Goal: Information Seeking & Learning: Learn about a topic

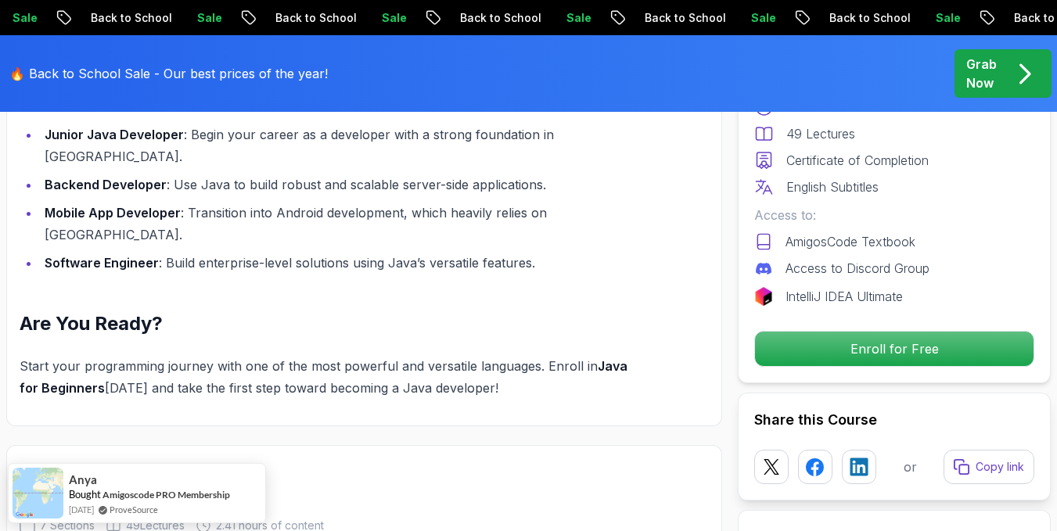
scroll to position [1923, 0]
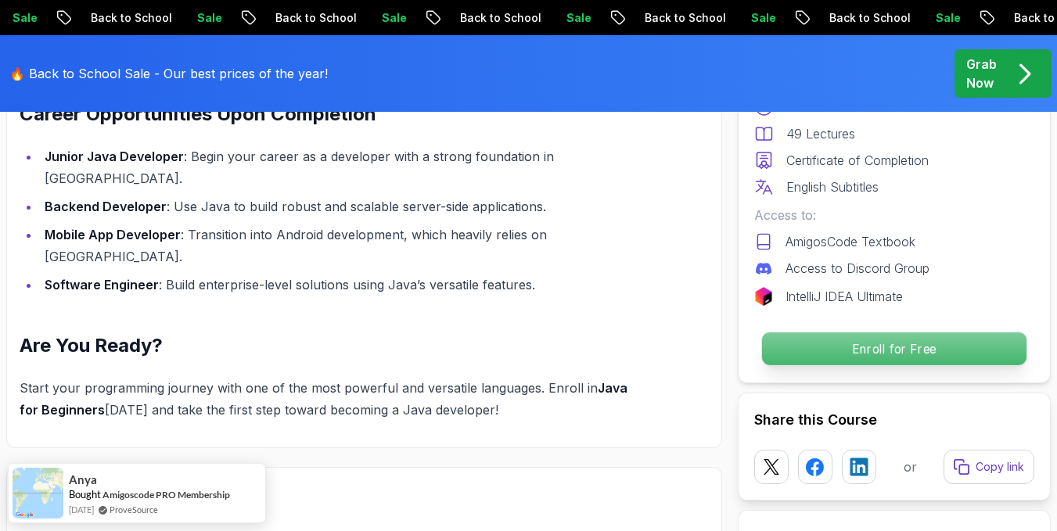
click at [890, 352] on p "Enroll for Free" at bounding box center [894, 348] width 264 height 33
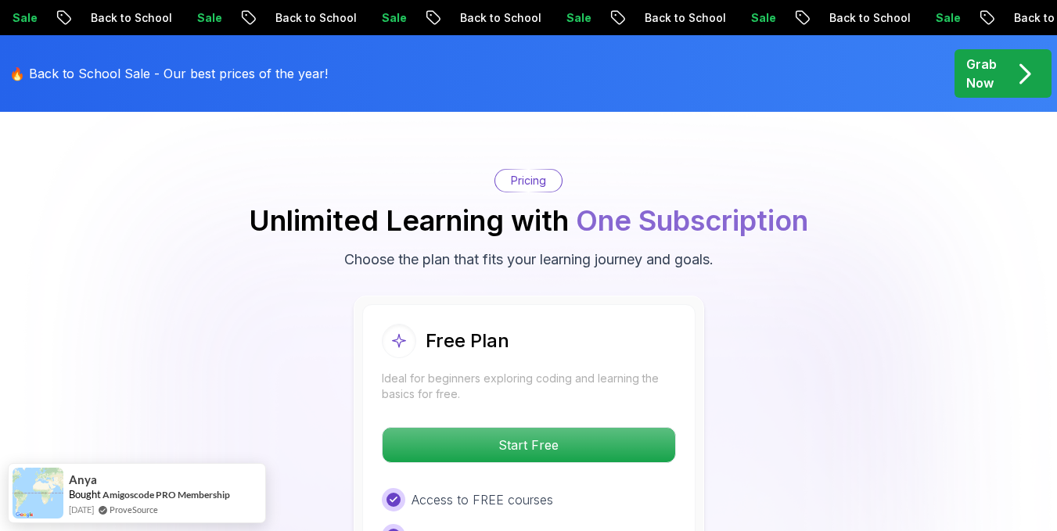
scroll to position [3147, 0]
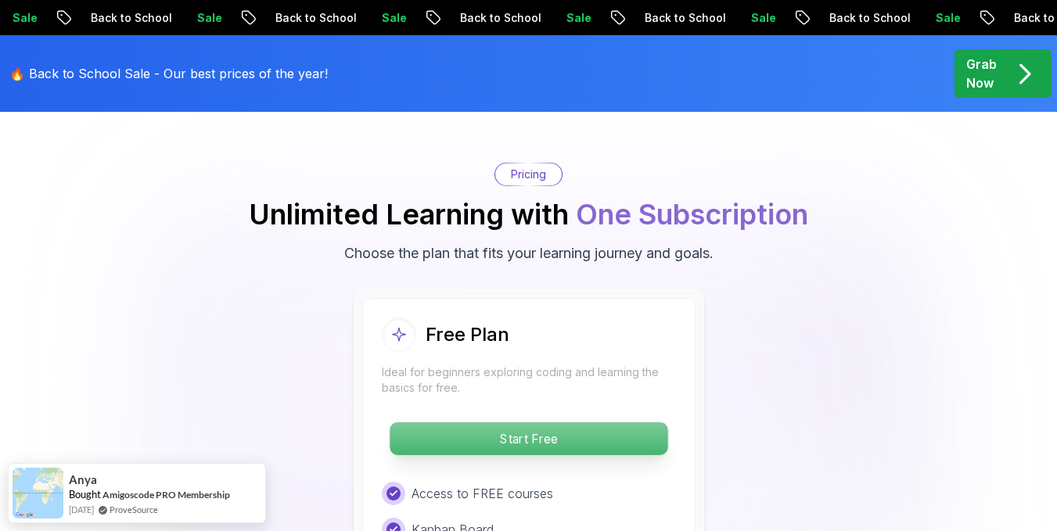
click at [498, 422] on p "Start Free" at bounding box center [528, 438] width 278 height 33
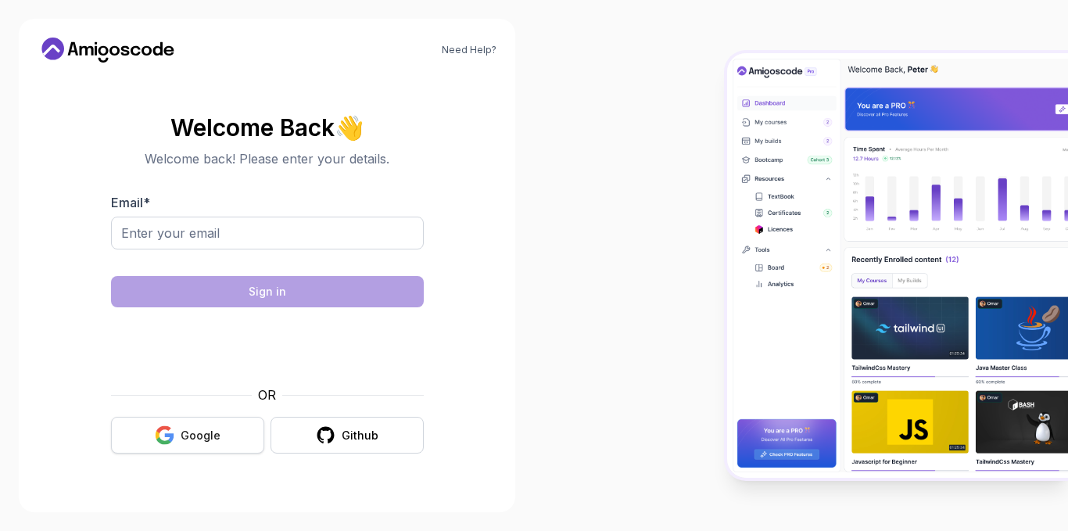
click at [213, 440] on div "Google" at bounding box center [201, 436] width 40 height 16
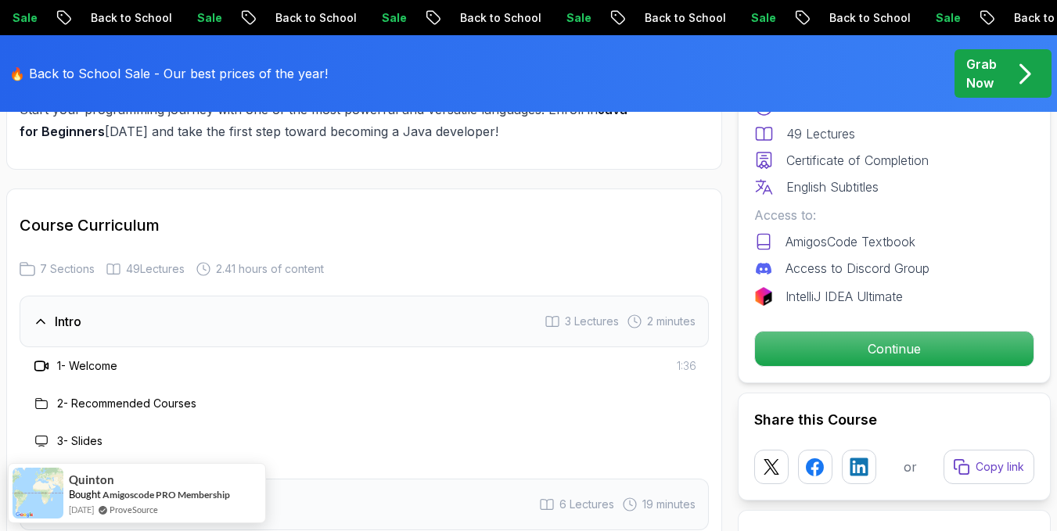
scroll to position [2281, 0]
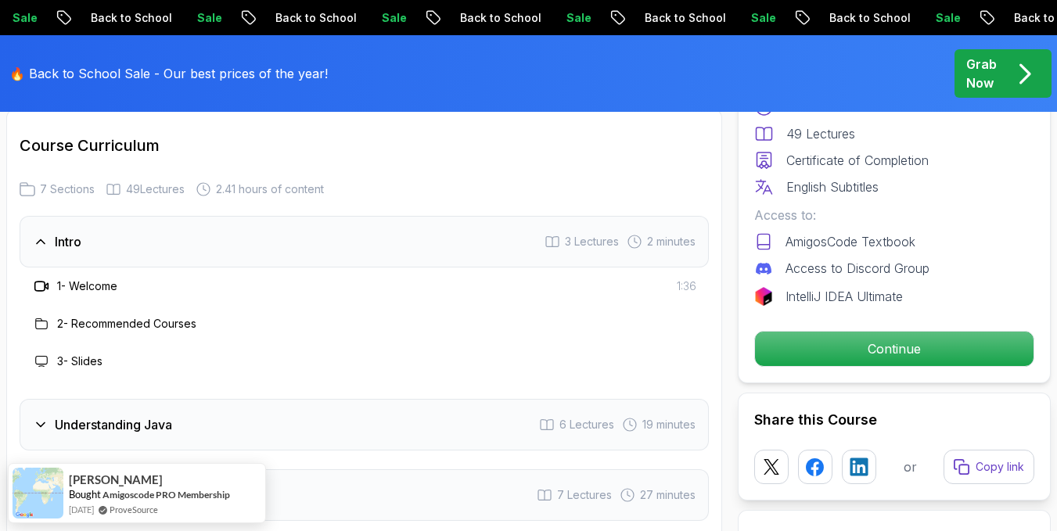
click at [160, 415] on h3 "Understanding Java" at bounding box center [113, 424] width 117 height 19
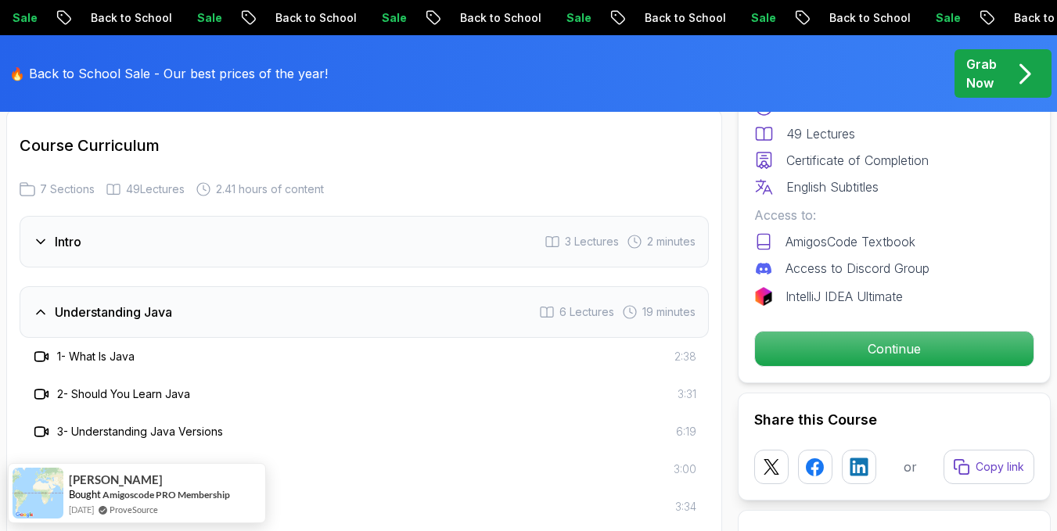
click at [54, 232] on div "Intro" at bounding box center [57, 241] width 48 height 19
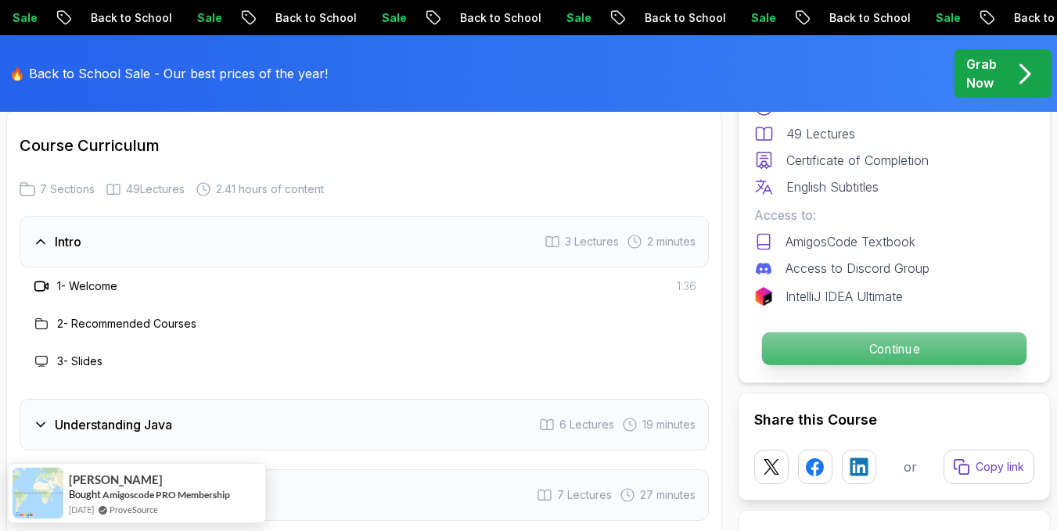
click at [875, 348] on p "Continue" at bounding box center [894, 348] width 264 height 33
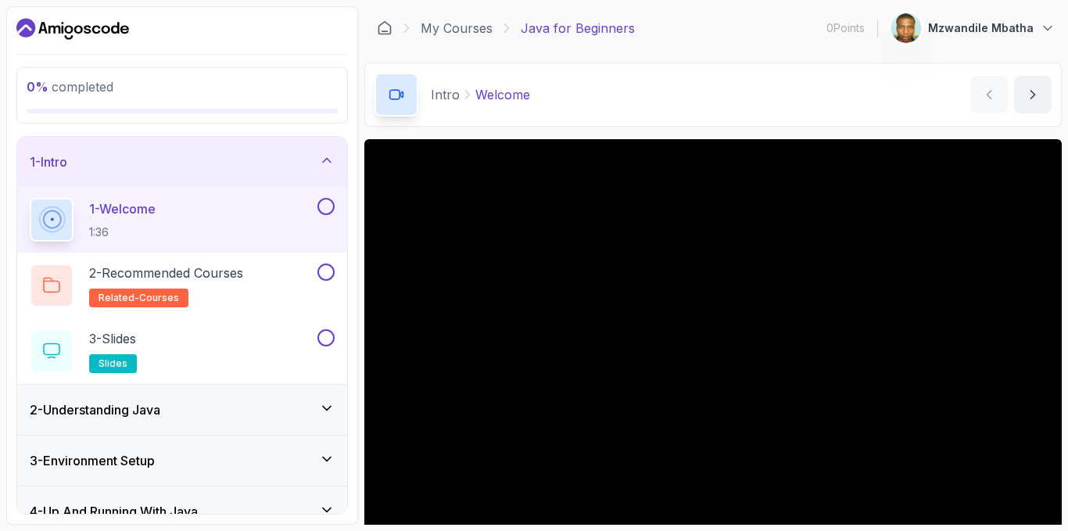
drag, startPoint x: 1068, startPoint y: 134, endPoint x: 1068, endPoint y: 280, distance: 146.2
click at [1056, 280] on section "0 % completed 1 - Intro 1 - Welcome 1:36 2 - Recommended Courses related-course…" at bounding box center [534, 265] width 1068 height 531
click at [723, 102] on div "Intro Welcome Welcome by nelson" at bounding box center [713, 95] width 698 height 64
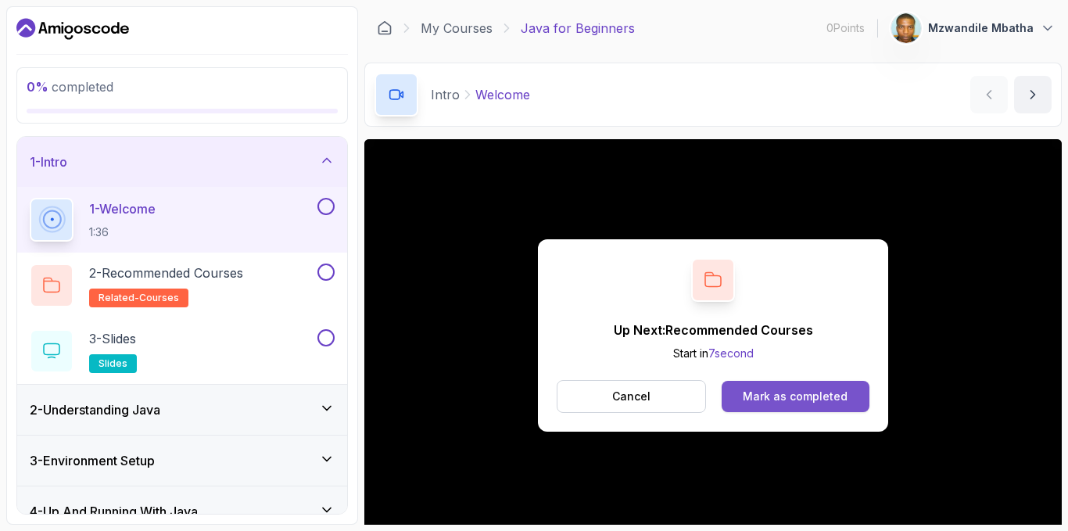
click at [809, 390] on div "Mark as completed" at bounding box center [795, 397] width 105 height 16
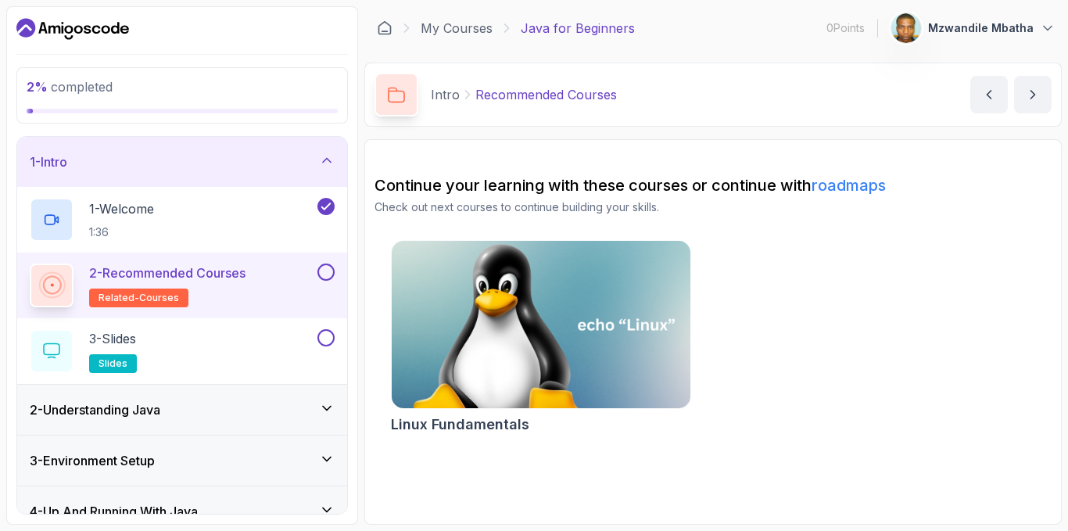
click at [570, 344] on img at bounding box center [541, 325] width 314 height 176
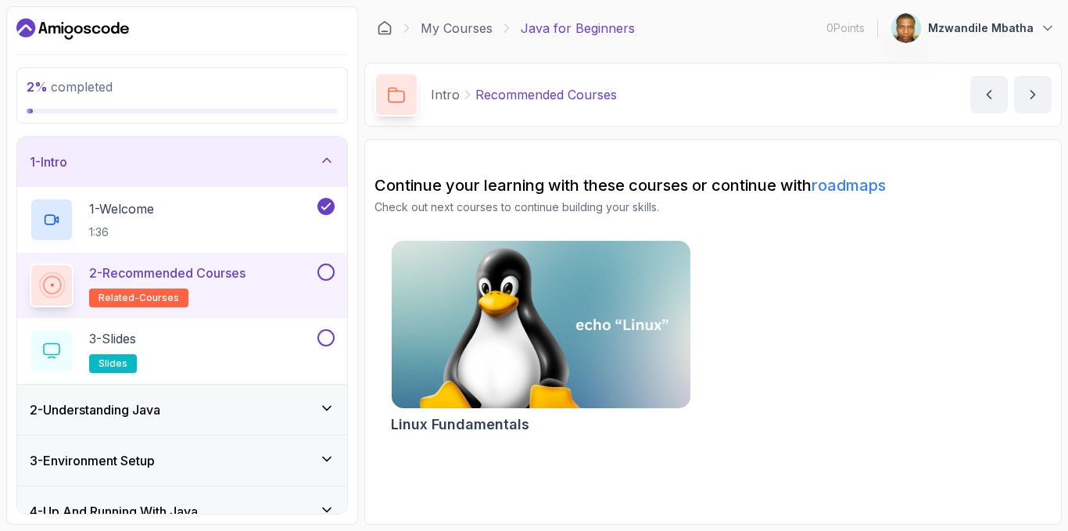
click at [841, 185] on link "roadmaps" at bounding box center [849, 185] width 74 height 19
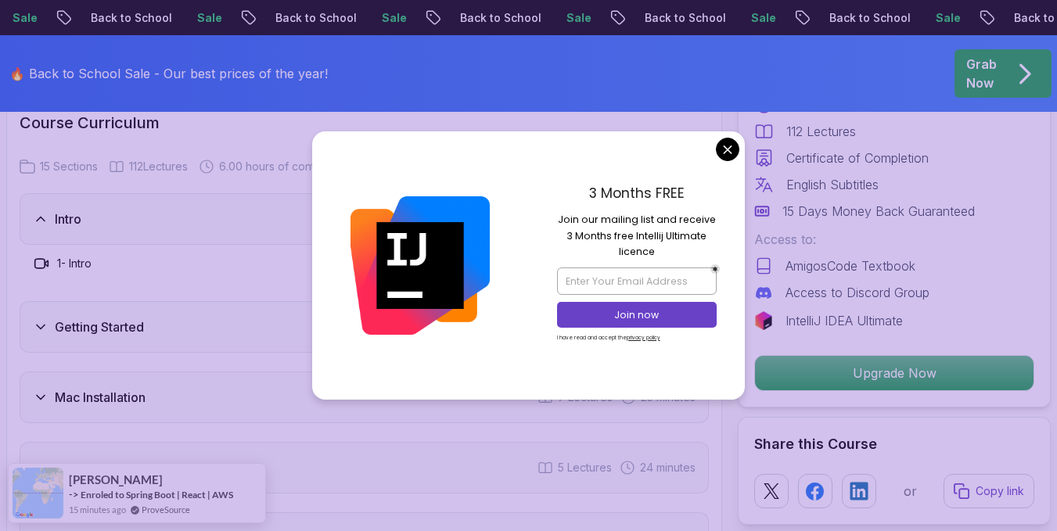
scroll to position [2121, 0]
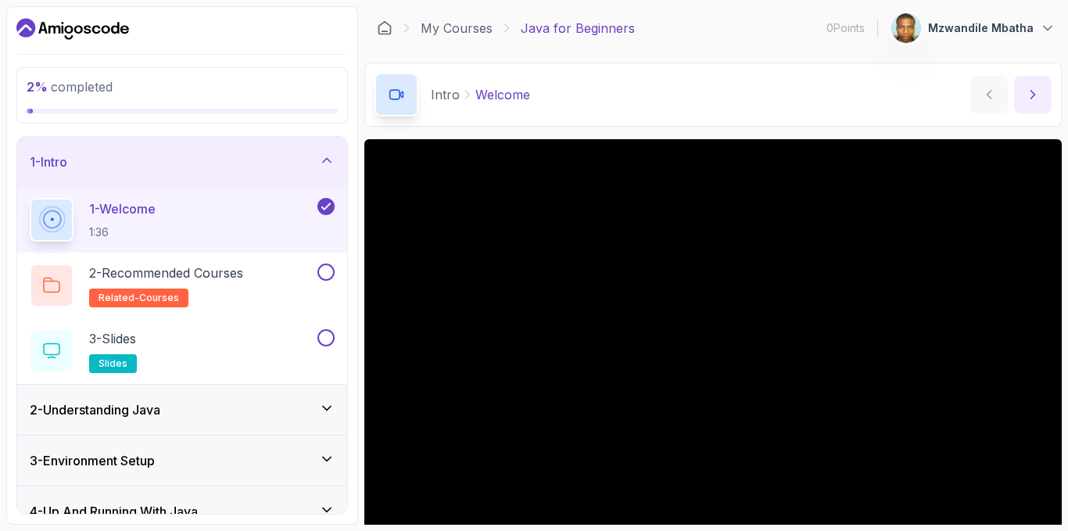
click at [1045, 94] on button "next content" at bounding box center [1033, 95] width 38 height 38
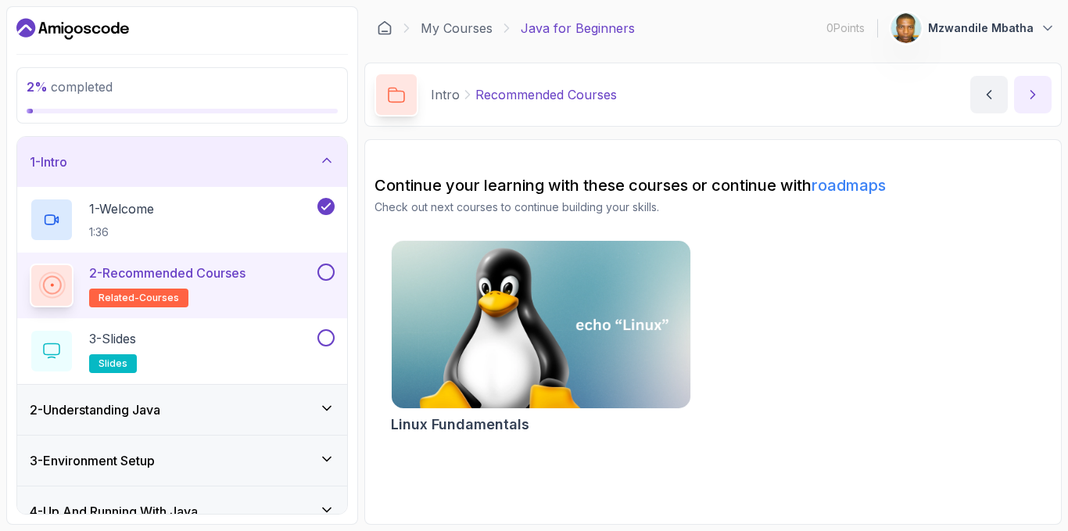
click at [1045, 94] on button "next content" at bounding box center [1033, 95] width 38 height 38
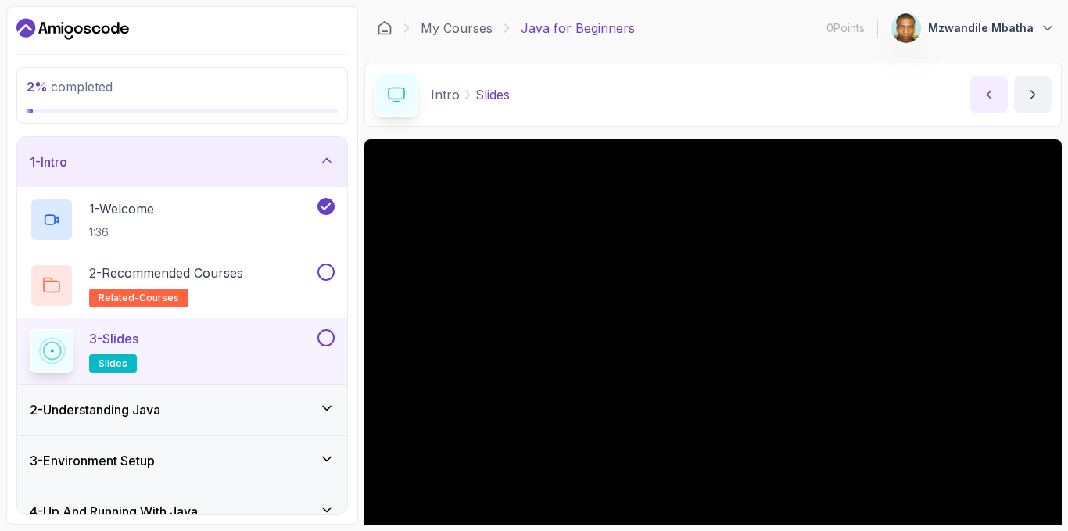
click at [997, 106] on button "previous content" at bounding box center [990, 95] width 38 height 38
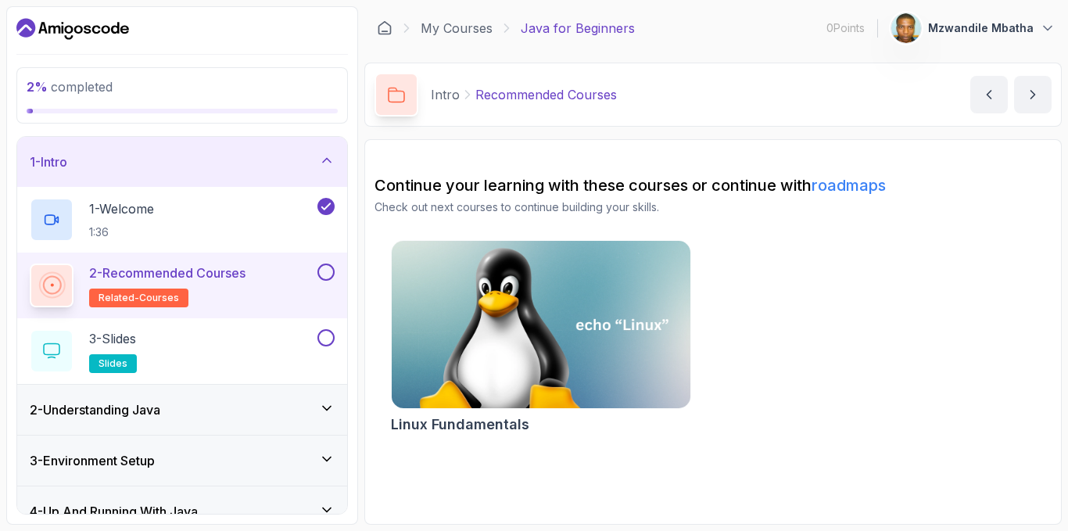
click at [554, 93] on p "Recommended Courses" at bounding box center [547, 94] width 142 height 19
click at [1025, 96] on icon "next content" at bounding box center [1033, 95] width 16 height 16
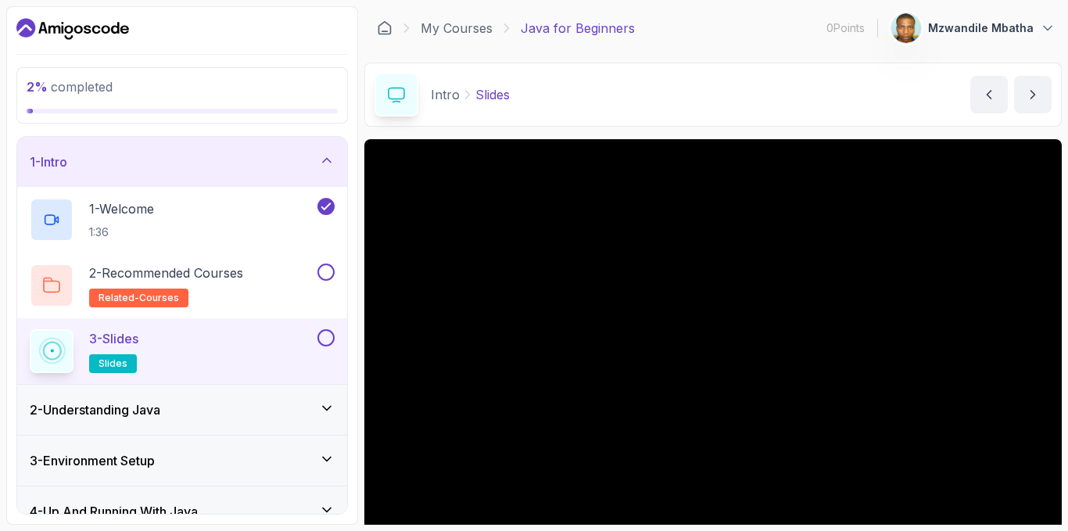
click at [676, 87] on div "Intro Slides Slides by [PERSON_NAME]" at bounding box center [713, 95] width 698 height 64
click at [96, 405] on h3 "2 - Understanding Java" at bounding box center [95, 409] width 131 height 19
